Goal: Task Accomplishment & Management: Complete application form

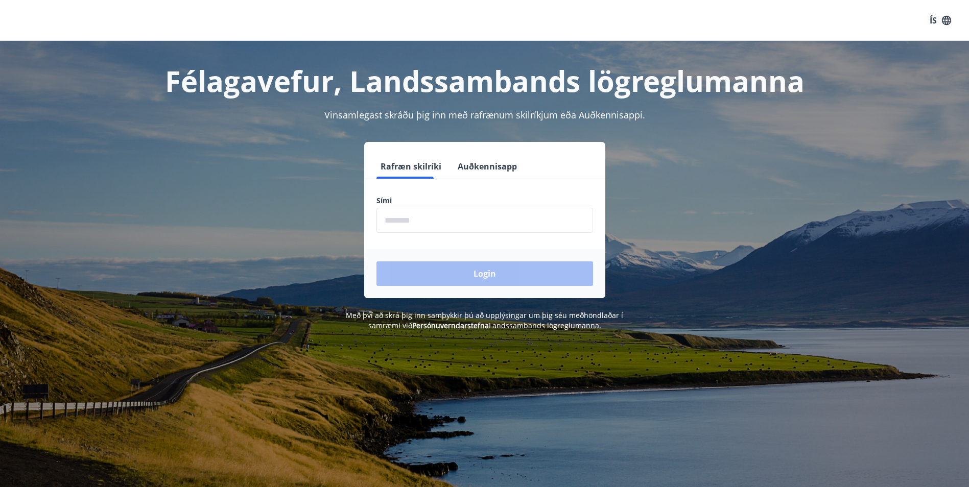
click at [448, 229] on input "phone" at bounding box center [485, 220] width 217 height 25
type input "********"
click at [419, 268] on button "Login" at bounding box center [485, 274] width 217 height 25
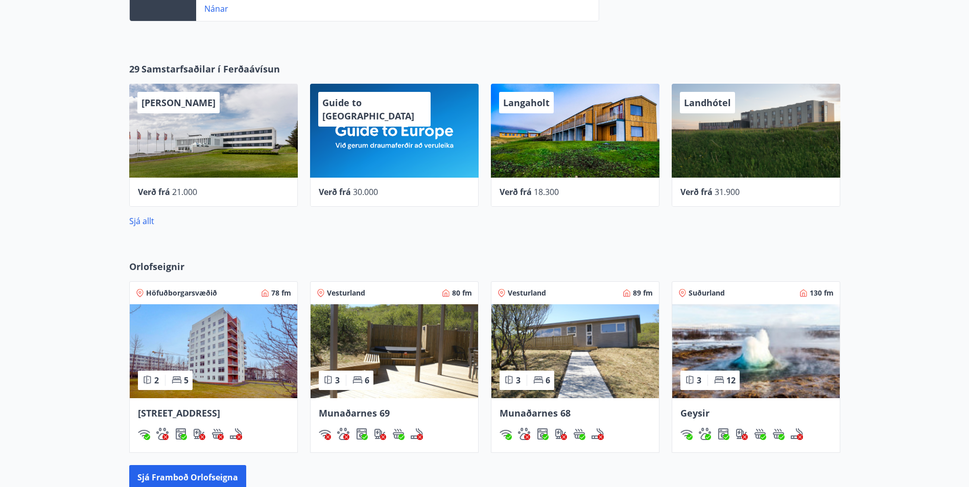
scroll to position [511, 0]
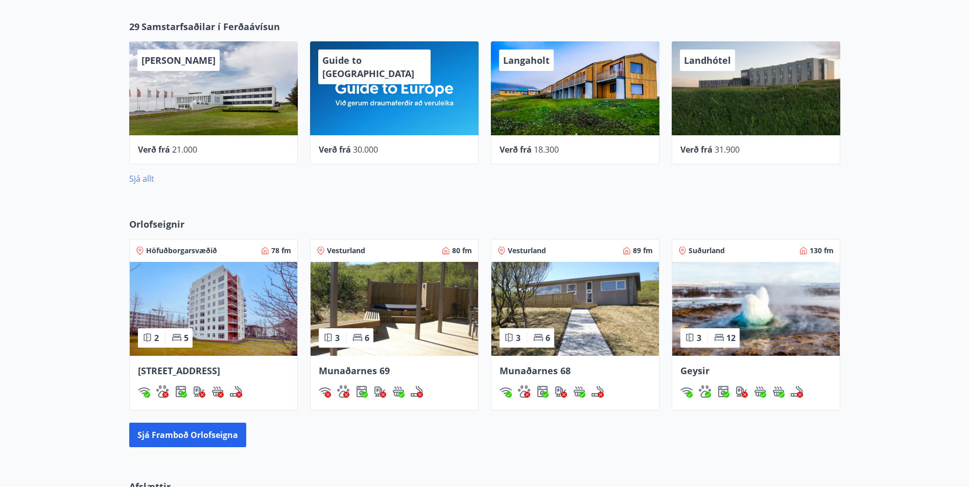
click at [142, 179] on link "Sjá allt" at bounding box center [141, 178] width 25 height 11
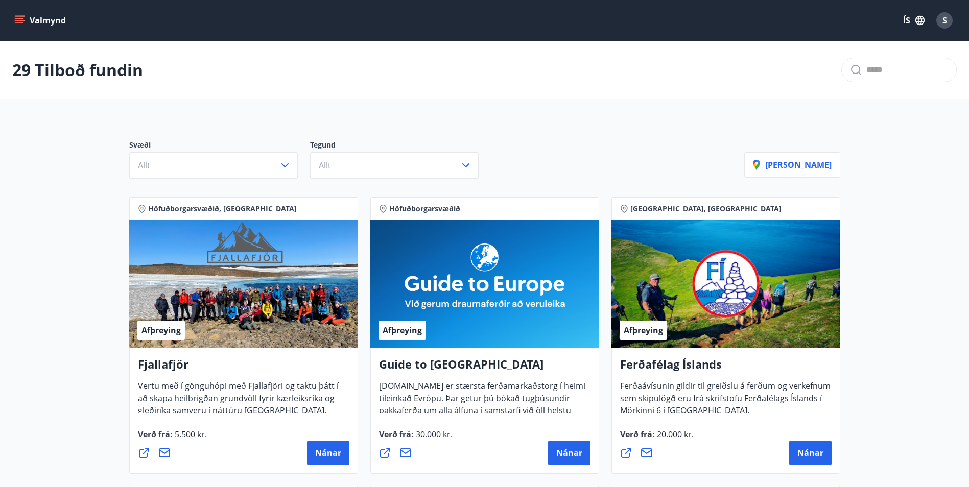
click at [30, 17] on button "Valmynd" at bounding box center [41, 20] width 58 height 18
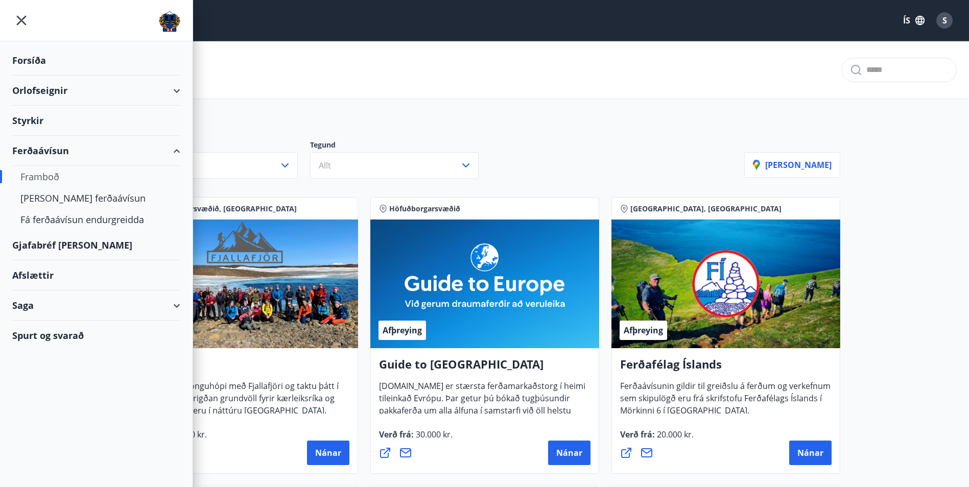
click at [43, 121] on div "Styrkir" at bounding box center [96, 121] width 168 height 30
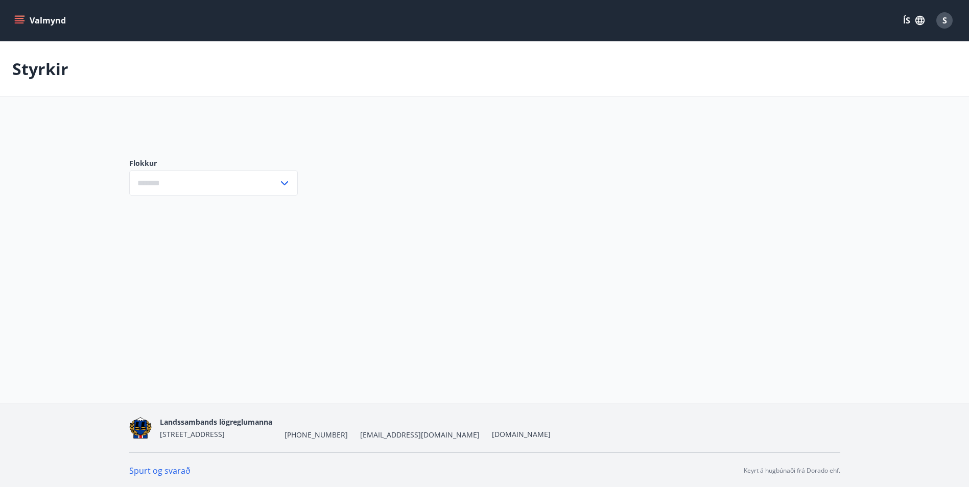
type input "***"
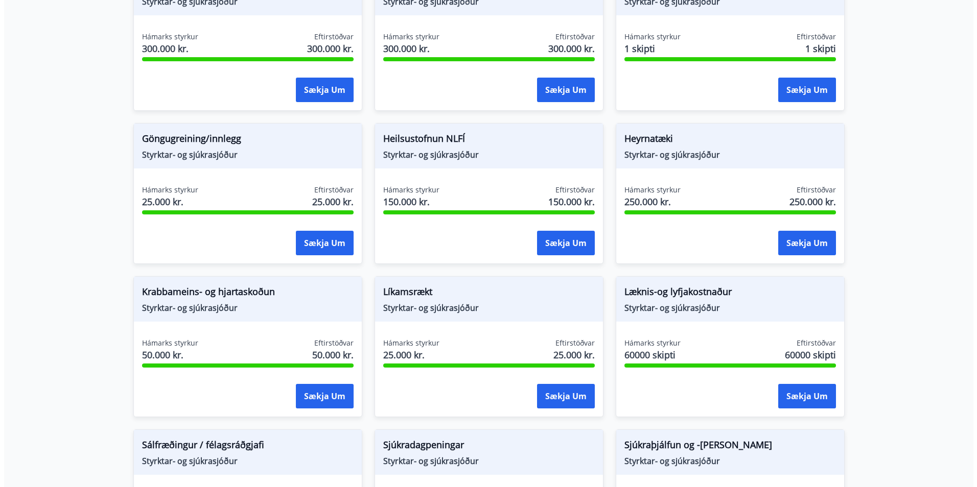
scroll to position [409, 0]
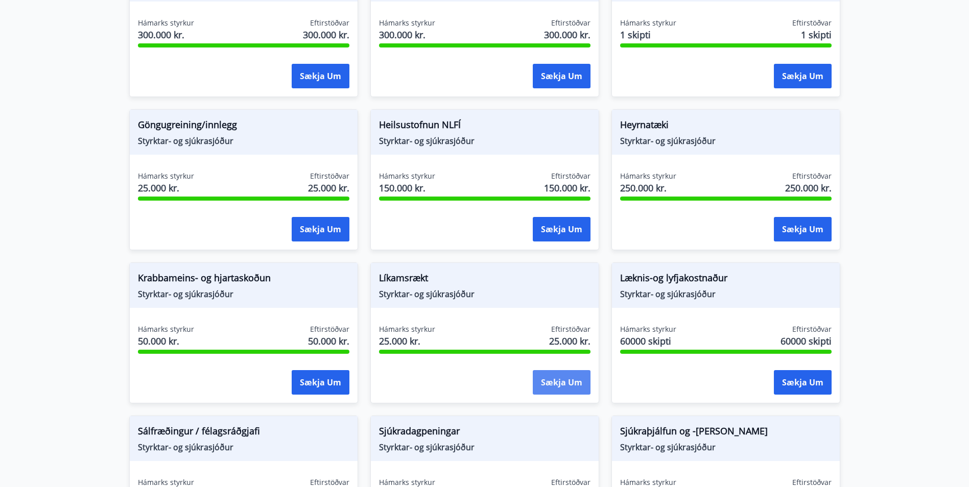
click at [554, 377] on button "Sækja um" at bounding box center [562, 382] width 58 height 25
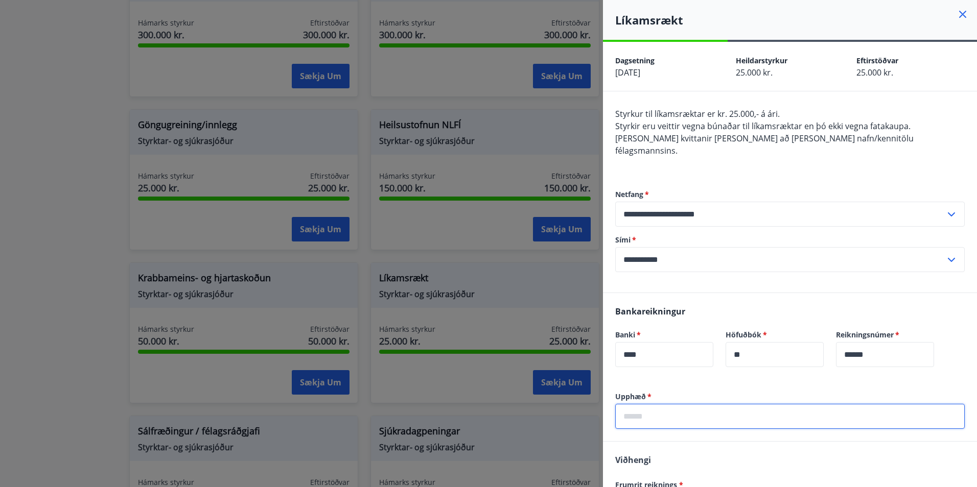
click at [681, 405] on input "text" at bounding box center [789, 416] width 349 height 25
type input "*"
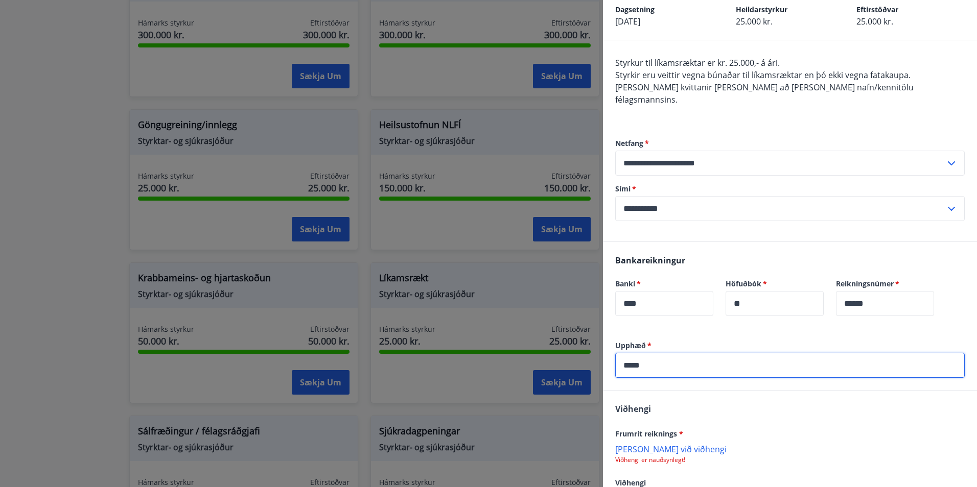
scroll to position [118, 0]
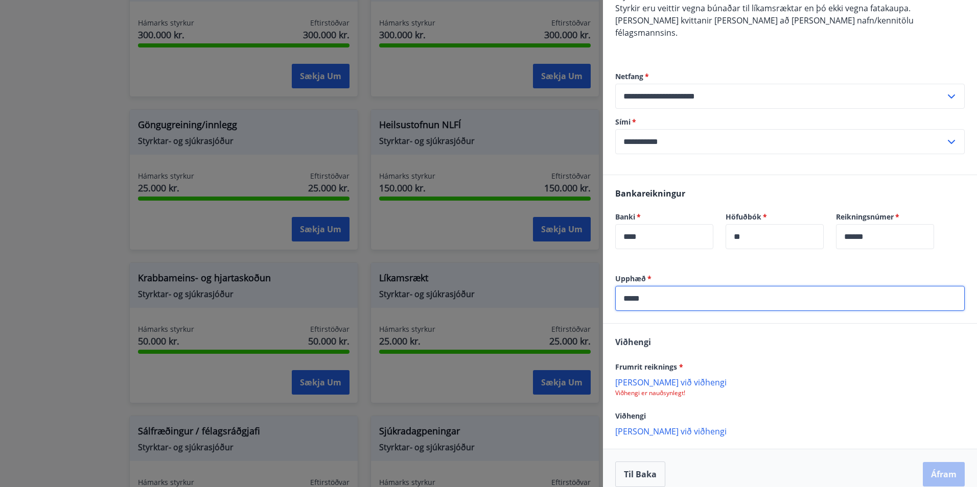
type input "*****"
click at [664, 377] on p "[PERSON_NAME] við viðhengi" at bounding box center [789, 382] width 349 height 10
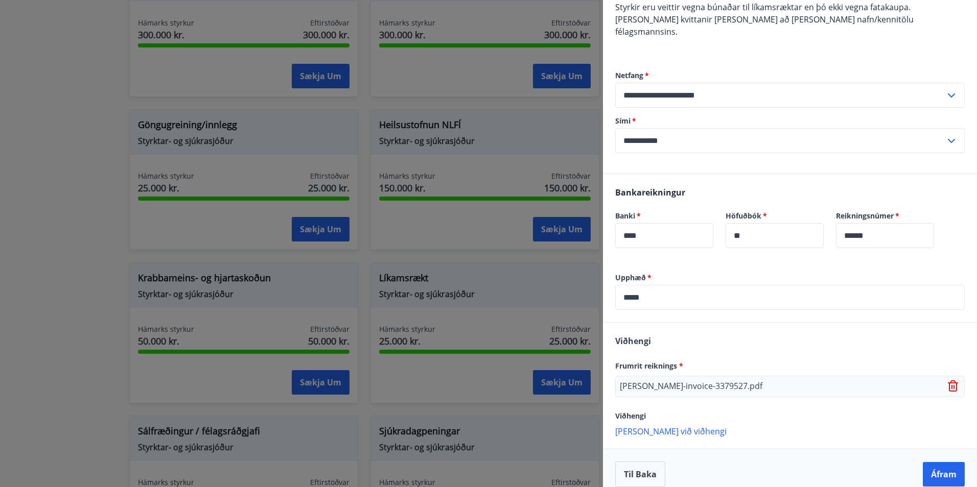
scroll to position [119, 0]
click at [929, 462] on button "Áfram" at bounding box center [944, 474] width 42 height 25
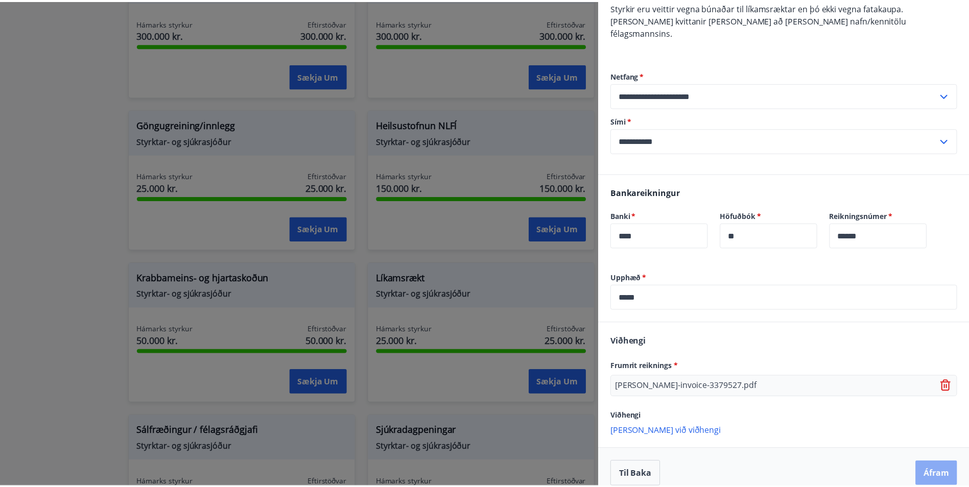
scroll to position [0, 0]
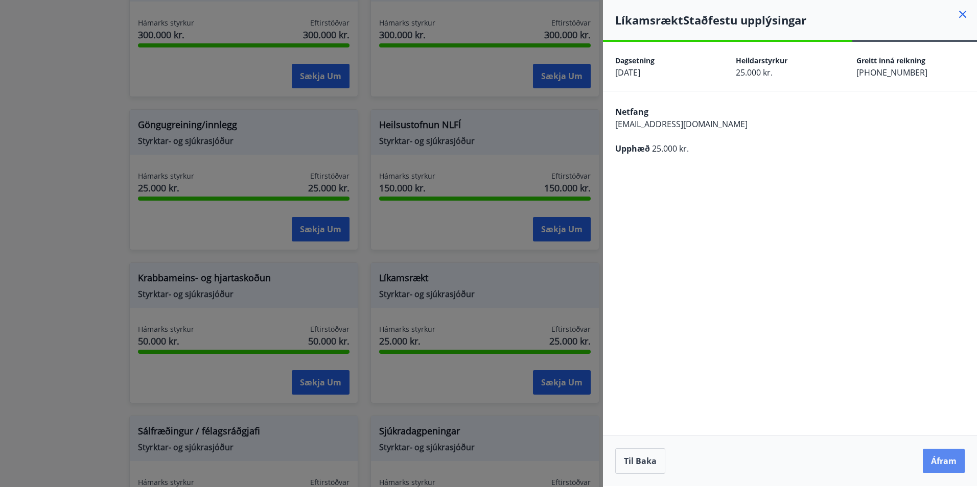
click at [941, 460] on button "Áfram" at bounding box center [944, 461] width 42 height 25
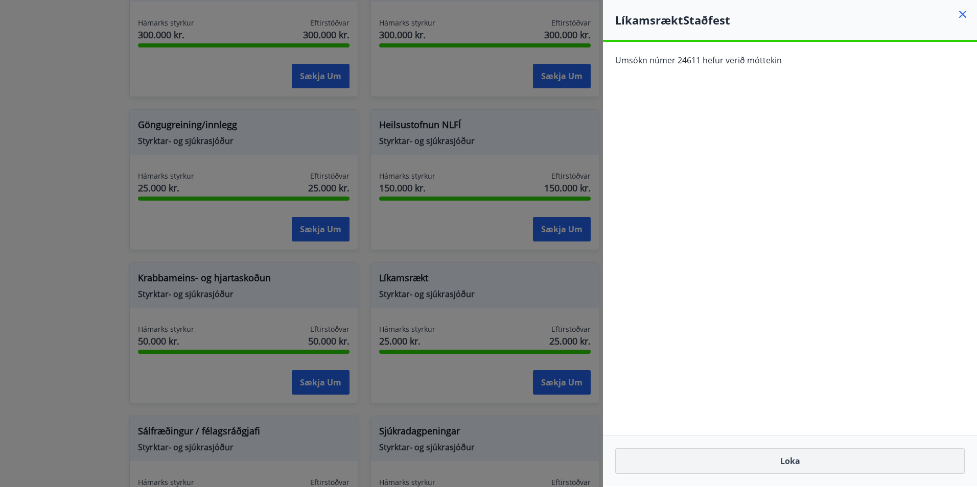
click at [785, 454] on button "Loka" at bounding box center [789, 462] width 349 height 26
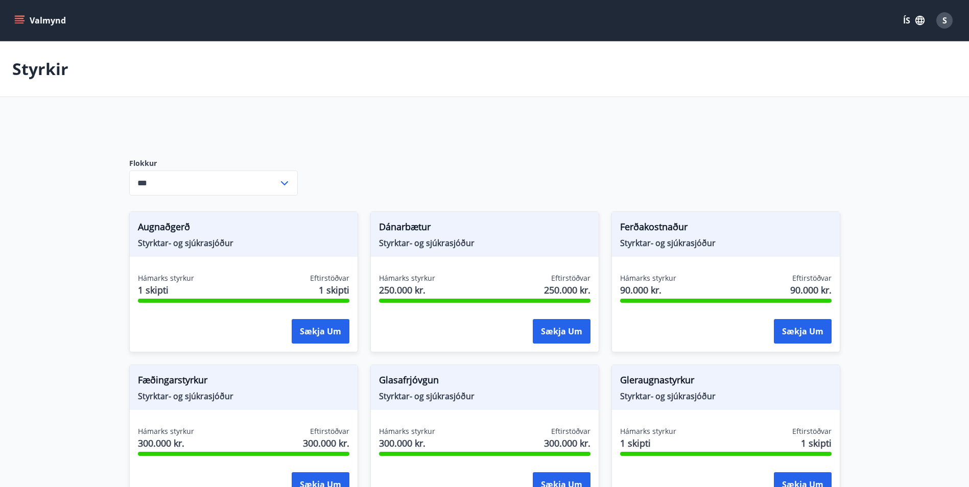
click at [17, 15] on button "Valmynd" at bounding box center [41, 20] width 58 height 18
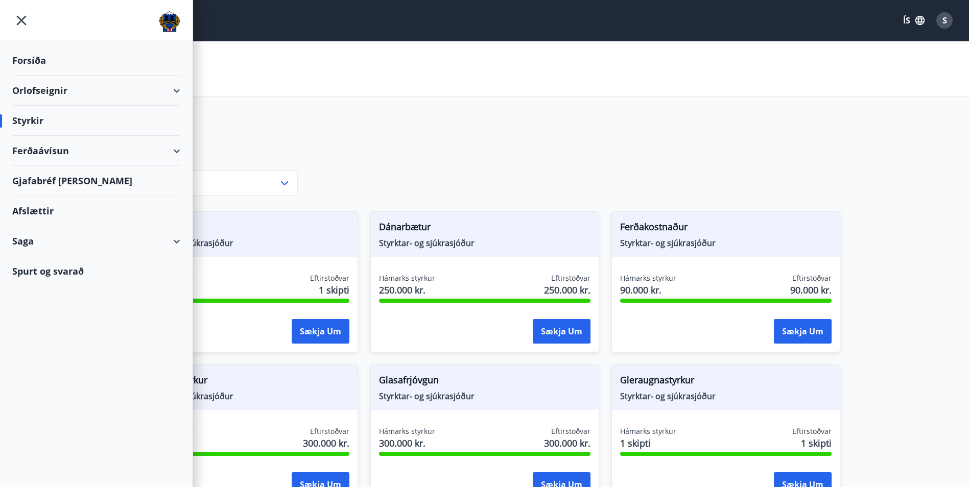
click at [48, 183] on div "Gjafabréf [PERSON_NAME]" at bounding box center [96, 181] width 168 height 30
